Goal: Book appointment/travel/reservation

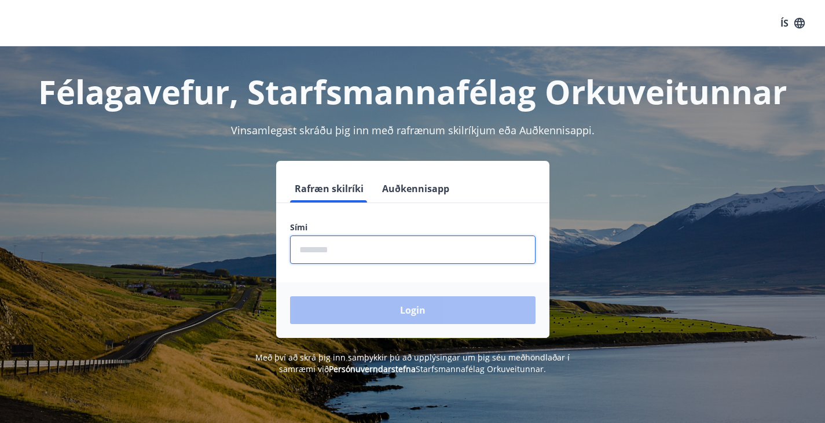
click at [374, 248] on input "phone" at bounding box center [412, 250] width 245 height 28
type input "********"
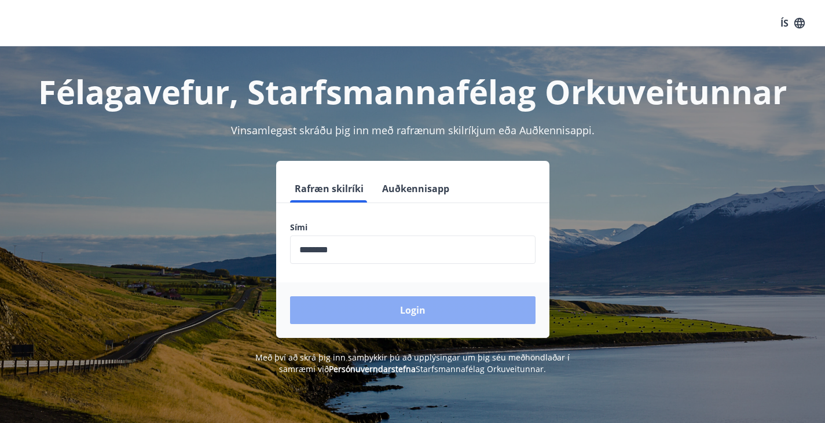
click at [362, 308] on button "Login" at bounding box center [412, 310] width 245 height 28
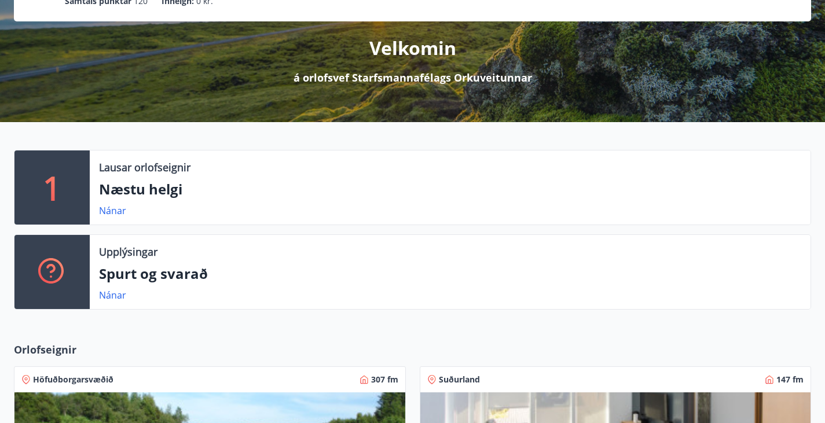
scroll to position [124, 0]
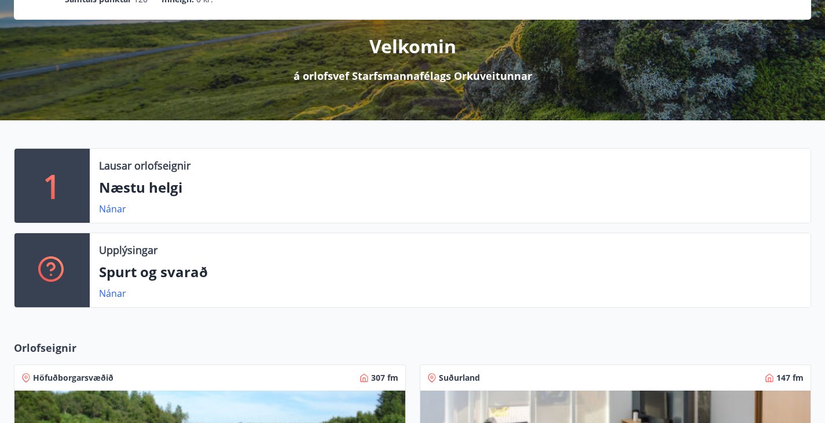
click at [171, 197] on p "Næstu helgi" at bounding box center [450, 188] width 702 height 20
click at [117, 215] on link "Nánar" at bounding box center [112, 209] width 27 height 13
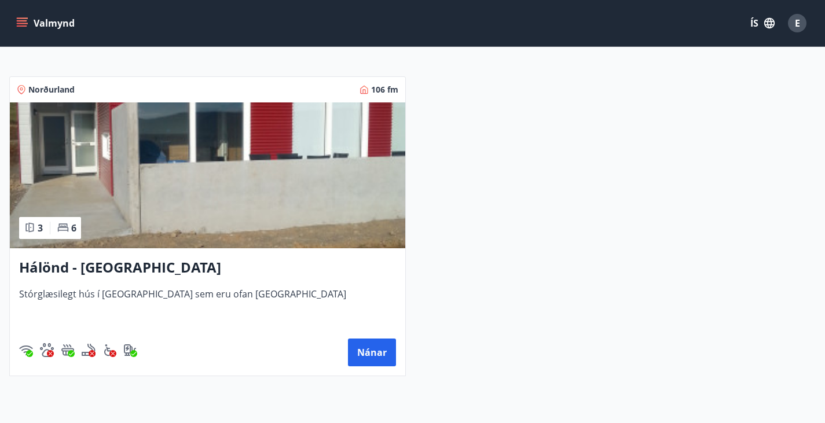
scroll to position [210, 0]
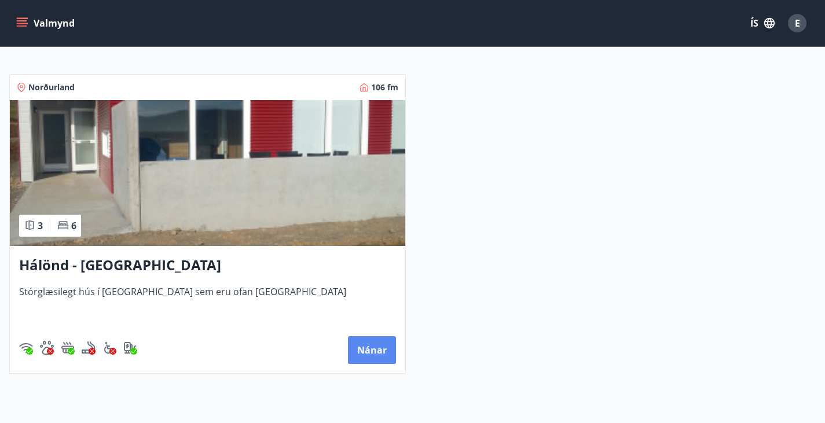
click at [348, 364] on button "Nánar" at bounding box center [372, 350] width 48 height 28
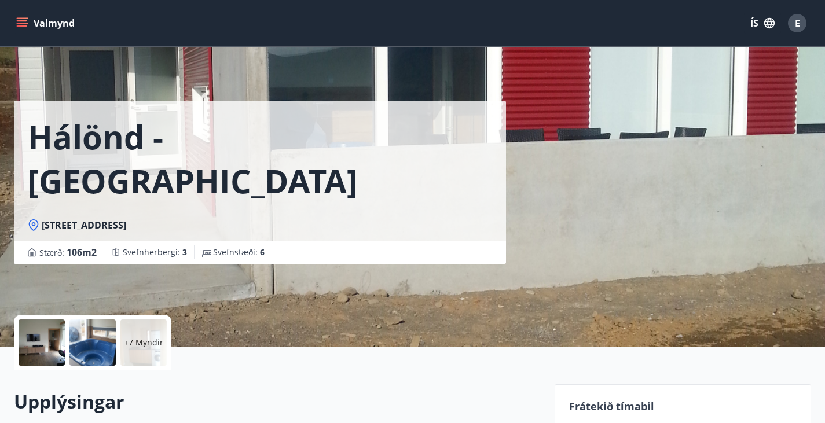
drag, startPoint x: 11, startPoint y: 27, endPoint x: 28, endPoint y: 19, distance: 18.6
click at [28, 19] on div "Valmynd ÍS E" at bounding box center [412, 23] width 825 height 46
click at [28, 19] on button "Valmynd" at bounding box center [46, 23] width 65 height 21
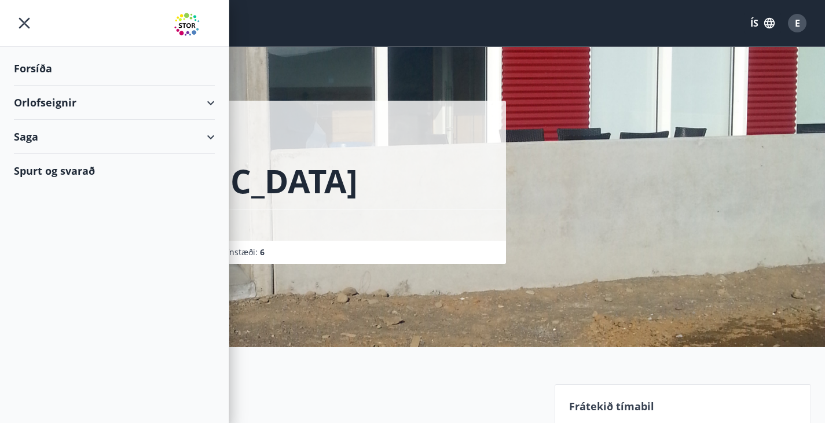
click at [53, 105] on div "Orlofseignir" at bounding box center [114, 103] width 201 height 34
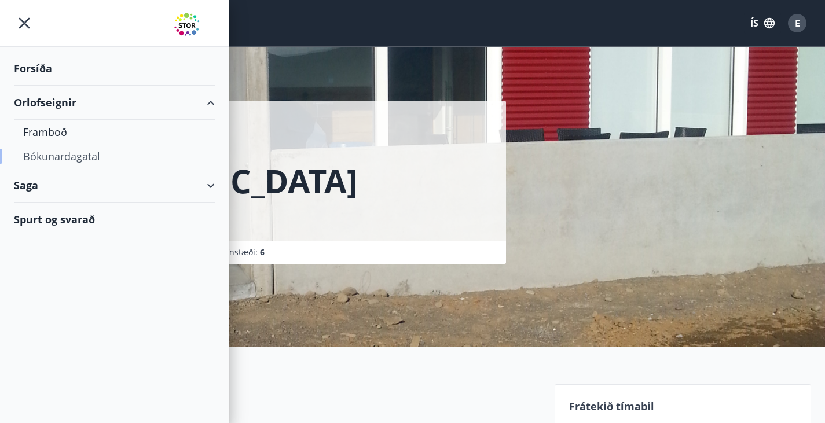
click at [72, 157] on div "Bókunardagatal" at bounding box center [114, 156] width 182 height 24
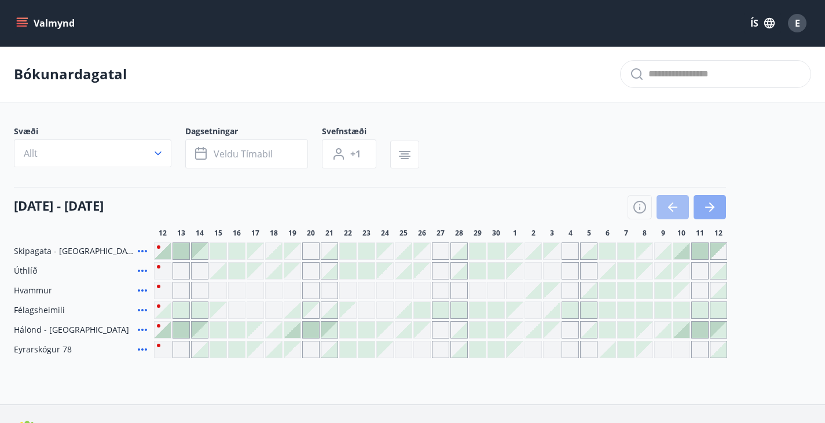
click at [708, 208] on icon "button" at bounding box center [709, 207] width 9 height 1
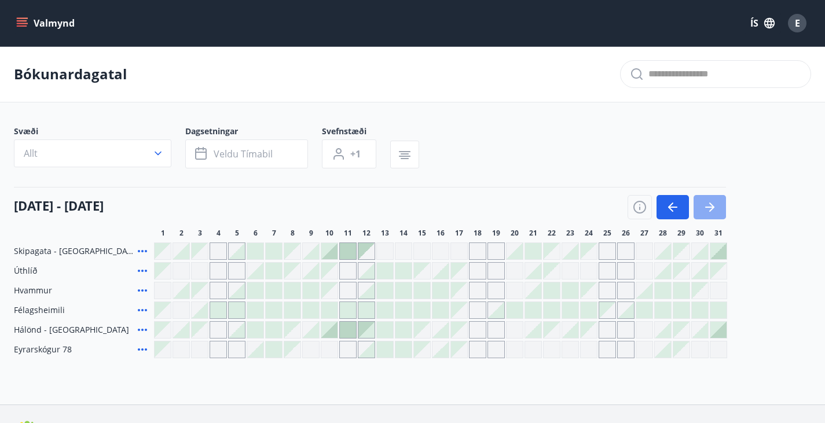
click at [708, 208] on icon "button" at bounding box center [709, 207] width 9 height 1
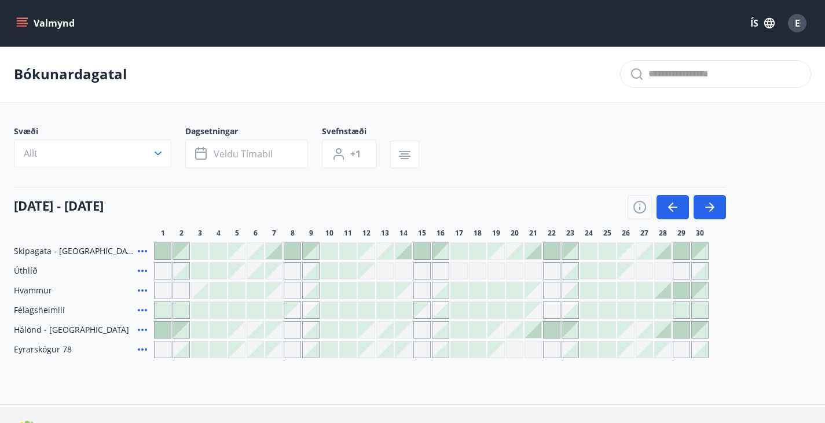
click at [548, 257] on div at bounding box center [551, 251] width 16 height 16
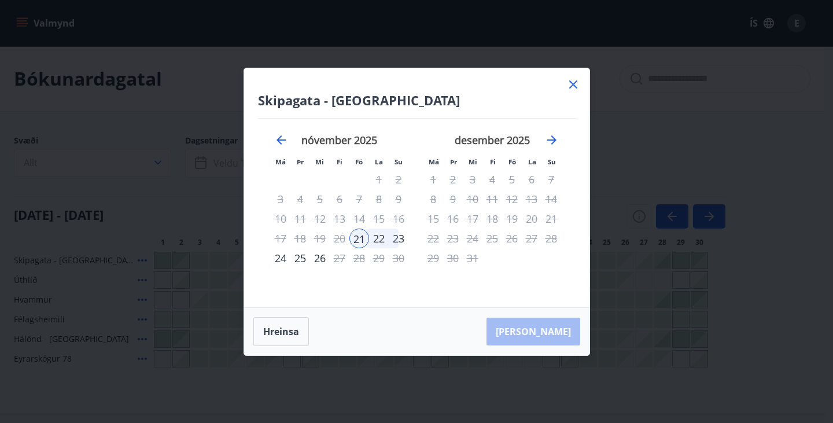
click at [577, 79] on icon at bounding box center [573, 85] width 14 height 14
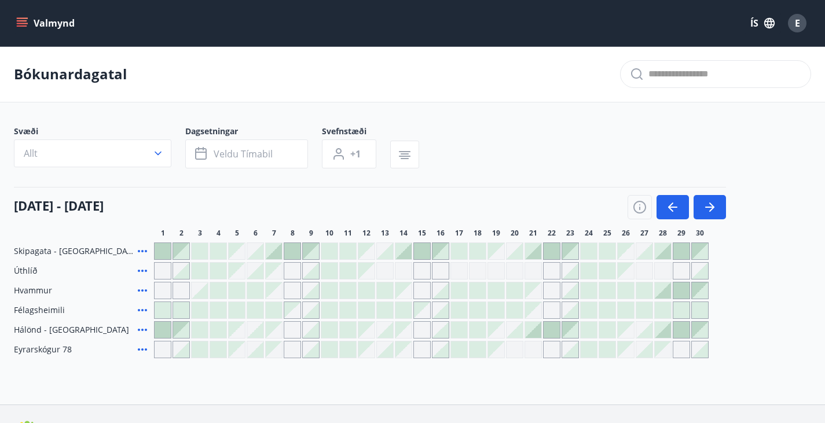
click at [343, 255] on div at bounding box center [348, 251] width 16 height 16
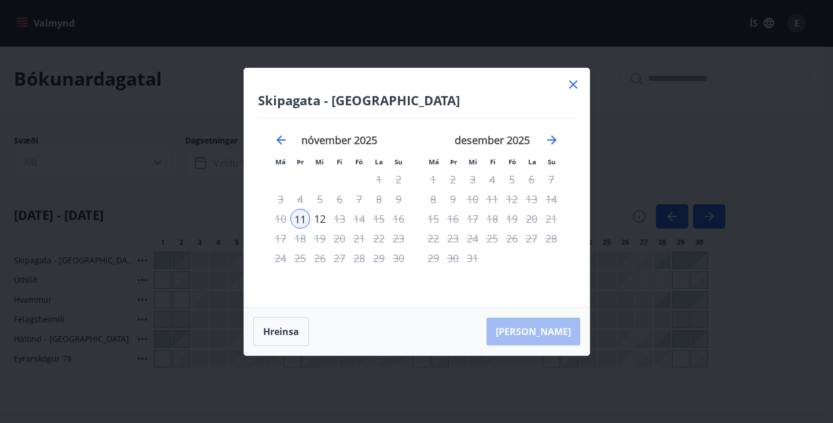
click at [570, 87] on icon at bounding box center [573, 84] width 8 height 8
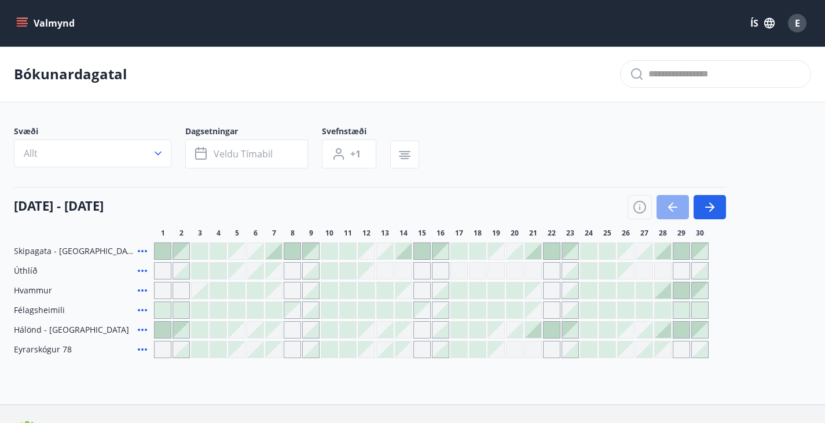
click at [669, 207] on button "button" at bounding box center [672, 207] width 32 height 24
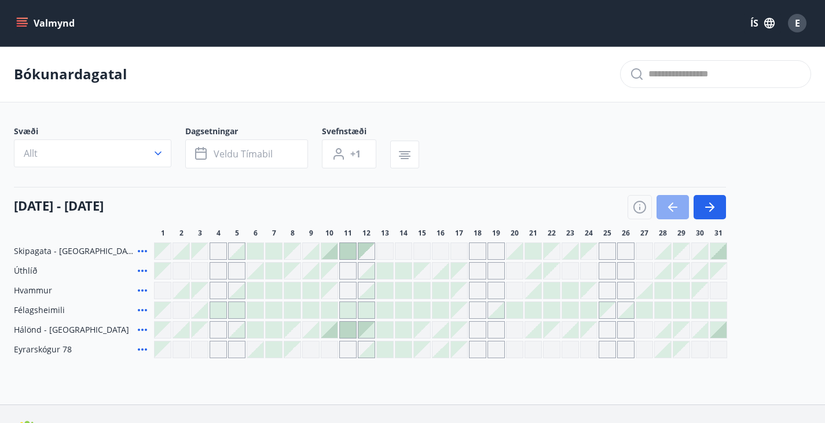
click at [669, 207] on button "button" at bounding box center [672, 207] width 32 height 24
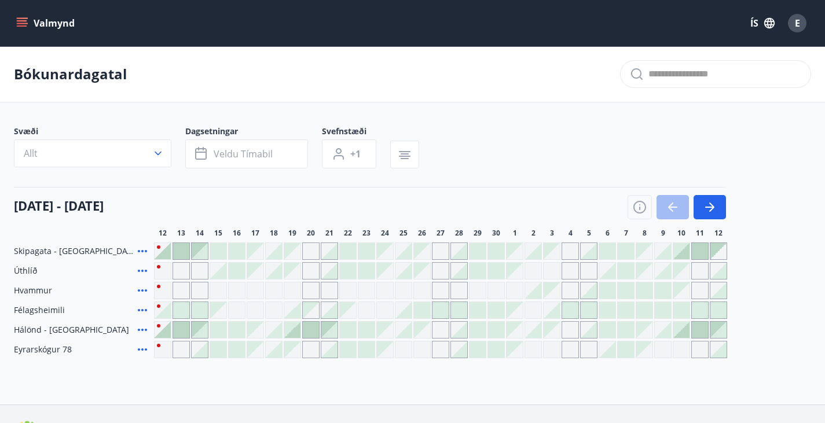
click at [348, 353] on div at bounding box center [348, 349] width 16 height 16
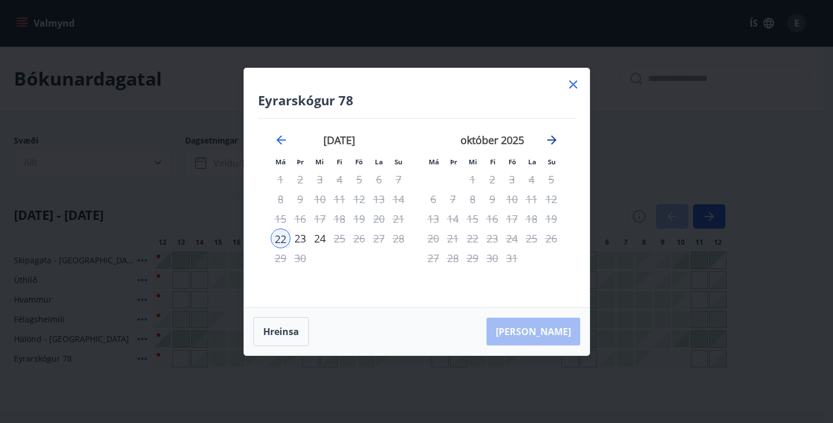
click at [554, 134] on icon "Move forward to switch to the next month." at bounding box center [552, 140] width 14 height 14
click at [279, 142] on icon "Move backward to switch to the previous month." at bounding box center [281, 139] width 9 height 9
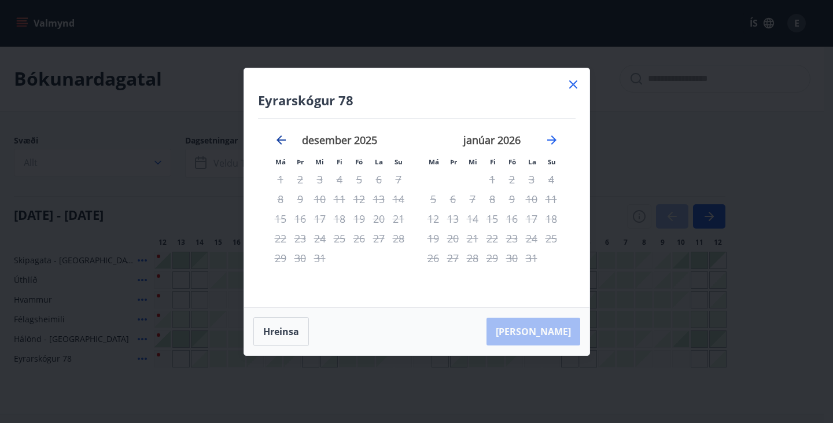
click at [279, 142] on icon "Move backward to switch to the previous month." at bounding box center [281, 139] width 9 height 9
click at [573, 82] on icon at bounding box center [573, 85] width 14 height 14
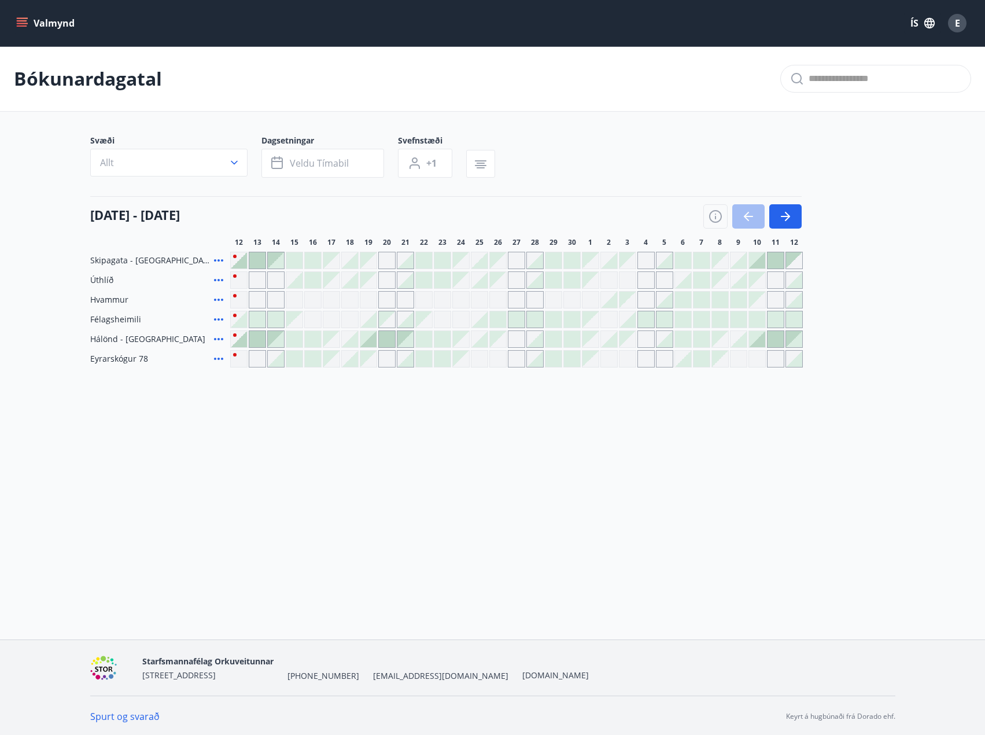
click at [310, 359] on div at bounding box center [313, 359] width 16 height 16
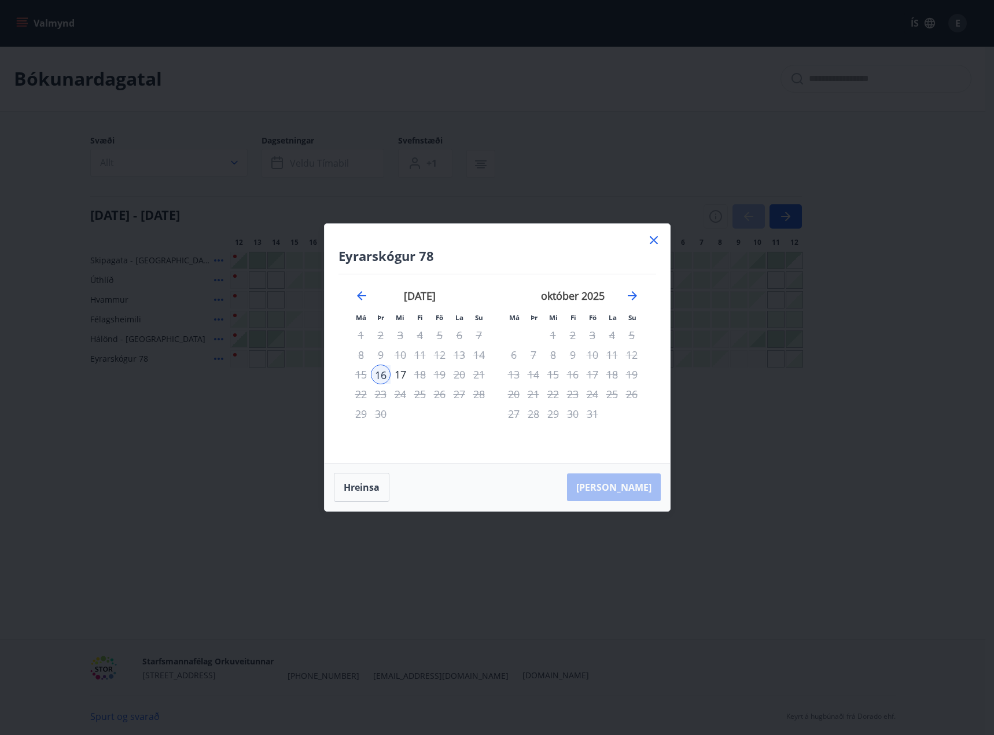
click at [420, 422] on div "[DATE] 1 2 3 4 5 6 7 8 9 10 11 12 13 14 15 16 17 18 19 20 21 22 23 24 25 26 27 …" at bounding box center [420, 369] width 153 height 190
click at [498, 238] on div "Eyrarskógur 78 Má Þr Mi Fi Fö La Su Má Þr Mi Fi Fö La Su [DATE] 1 2 3 4 5 6 7 8…" at bounding box center [497, 343] width 345 height 239
click at [659, 241] on icon at bounding box center [654, 240] width 14 height 14
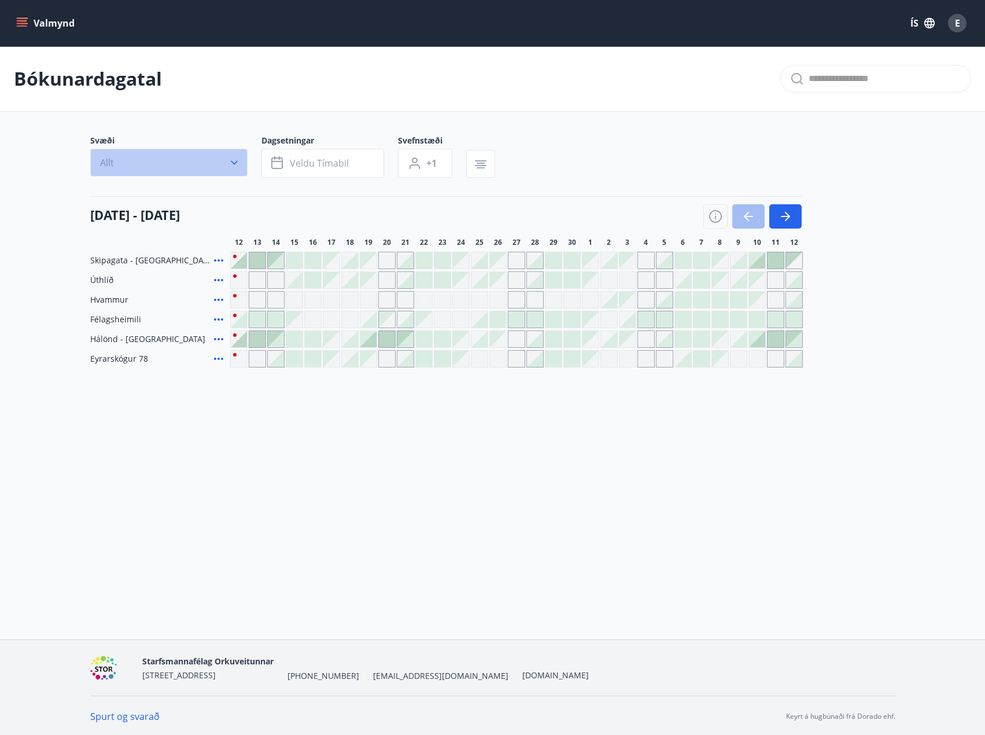
click at [225, 160] on button "Allt" at bounding box center [168, 163] width 157 height 28
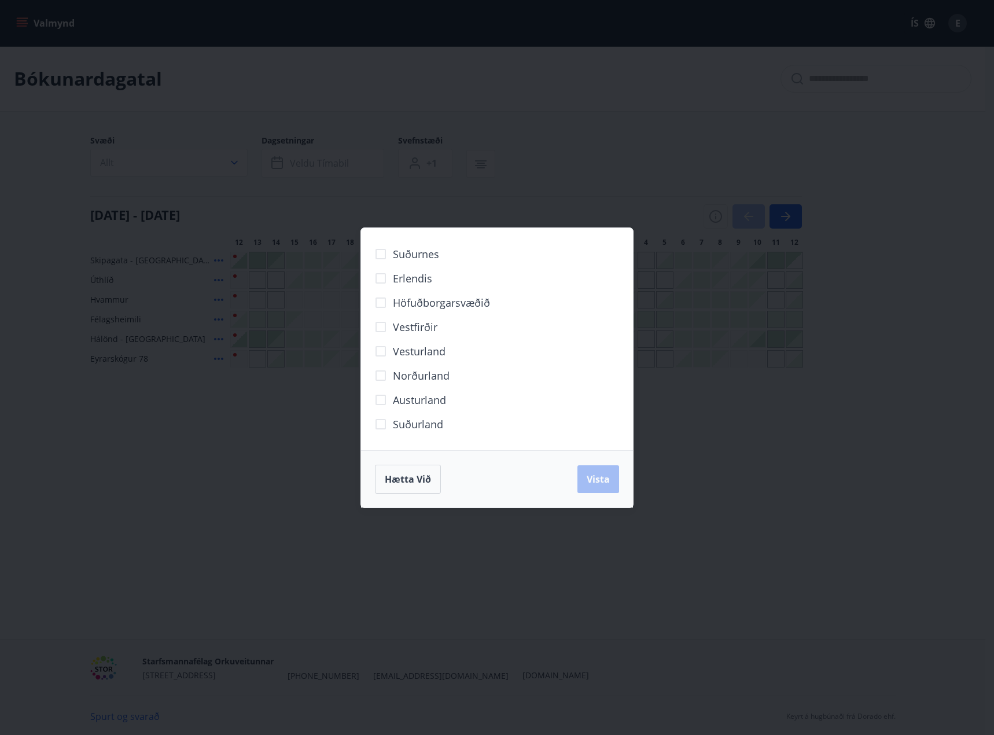
click at [225, 160] on div "Suðurnes Erlendis Höfuðborgarsvæðið [GEOGRAPHIC_DATA] [GEOGRAPHIC_DATA] [GEOGRA…" at bounding box center [497, 367] width 994 height 735
